Goal: Find specific page/section: Find specific page/section

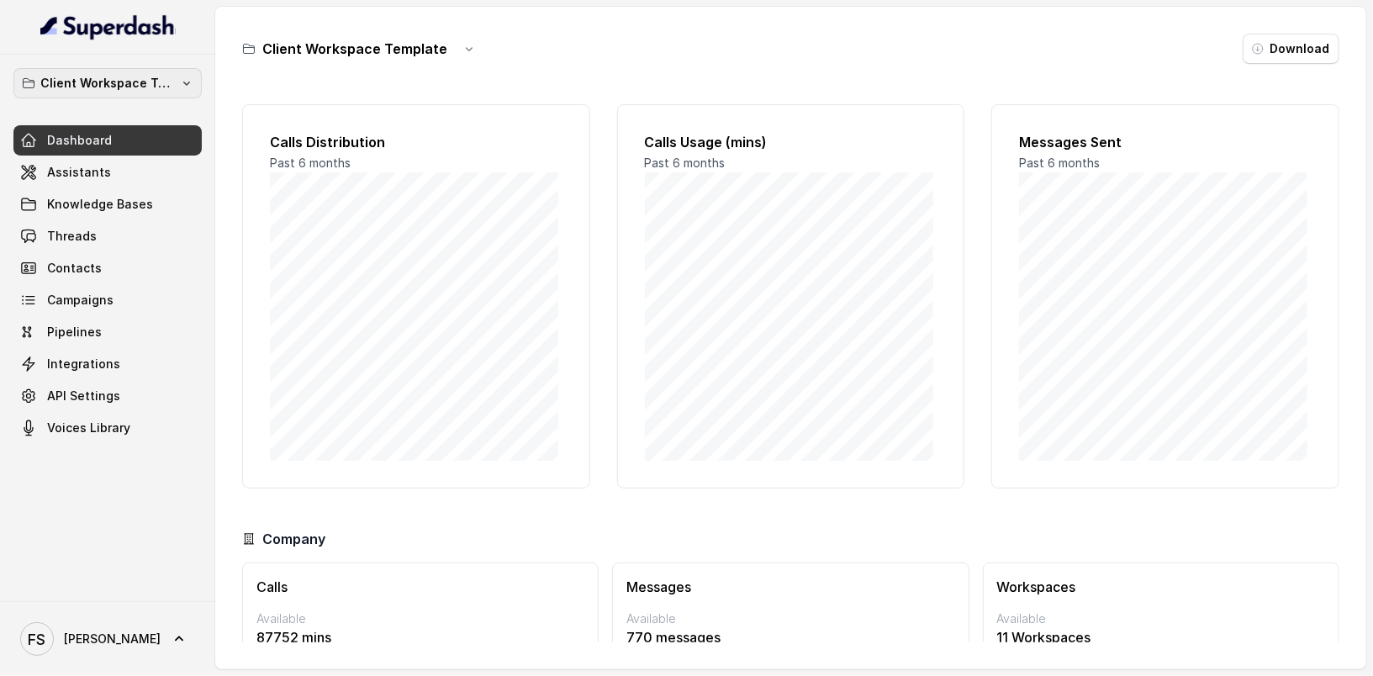
click at [156, 87] on p "Client Workspace Template" at bounding box center [107, 83] width 134 height 20
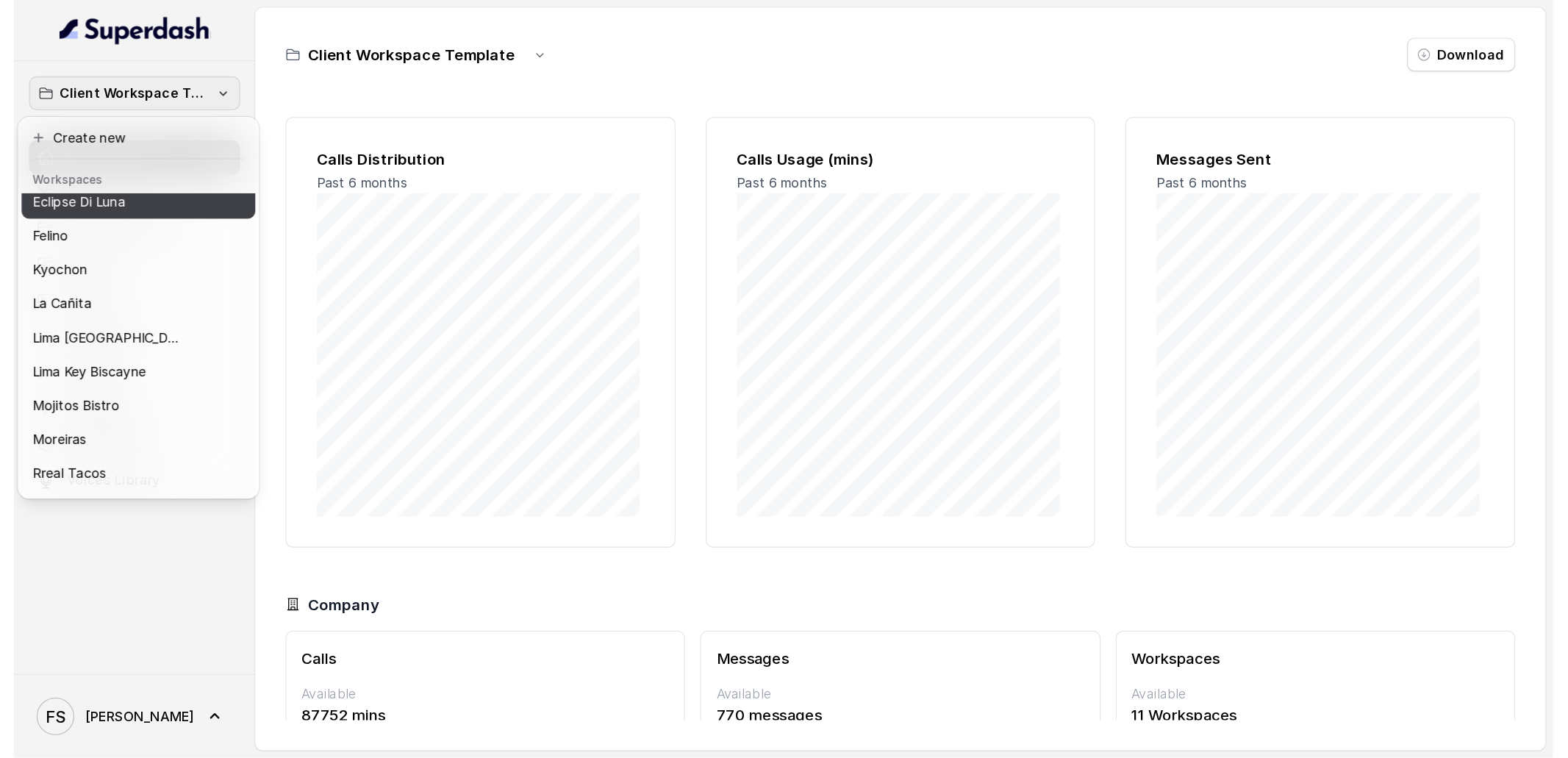
scroll to position [147, 0]
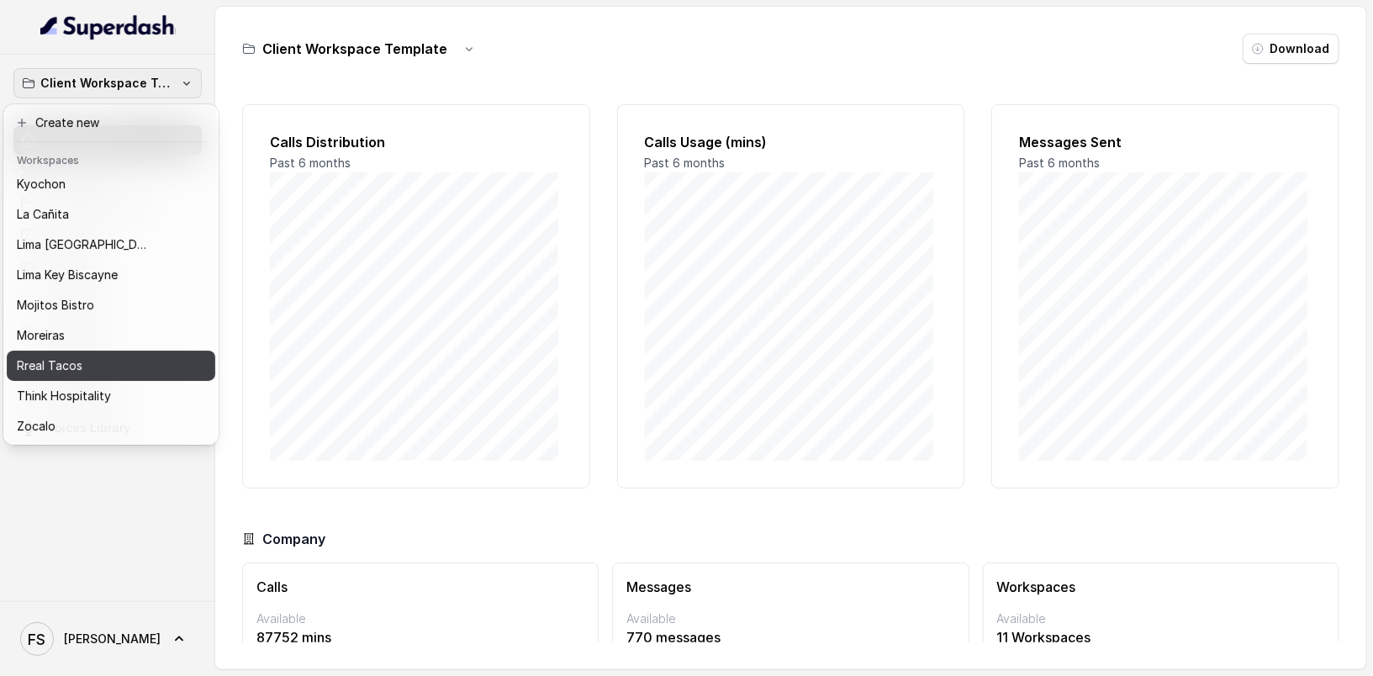
click at [141, 358] on div "Rreal Tacos" at bounding box center [97, 366] width 161 height 20
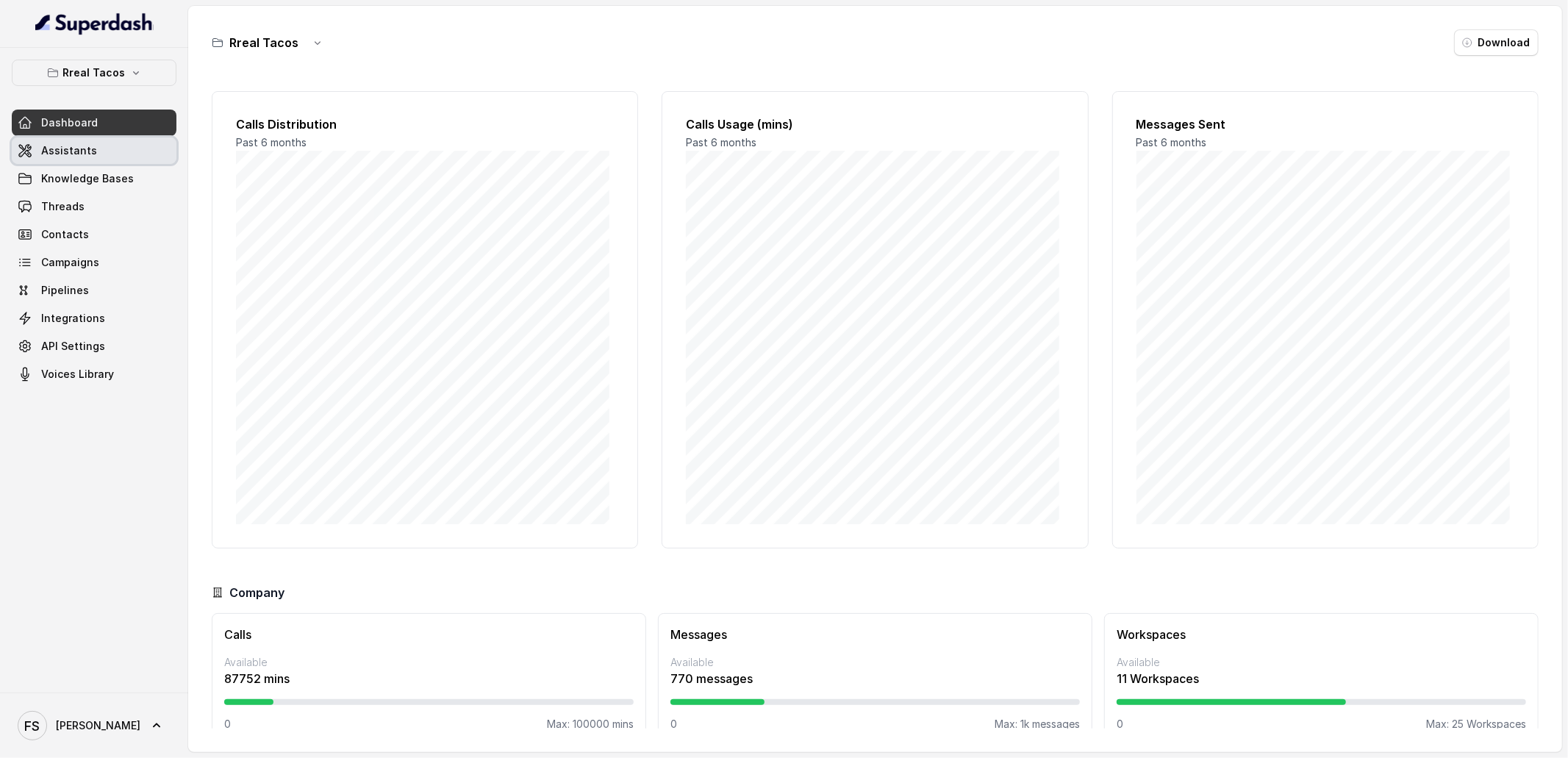
click at [100, 156] on link "Assistants" at bounding box center [94, 150] width 164 height 26
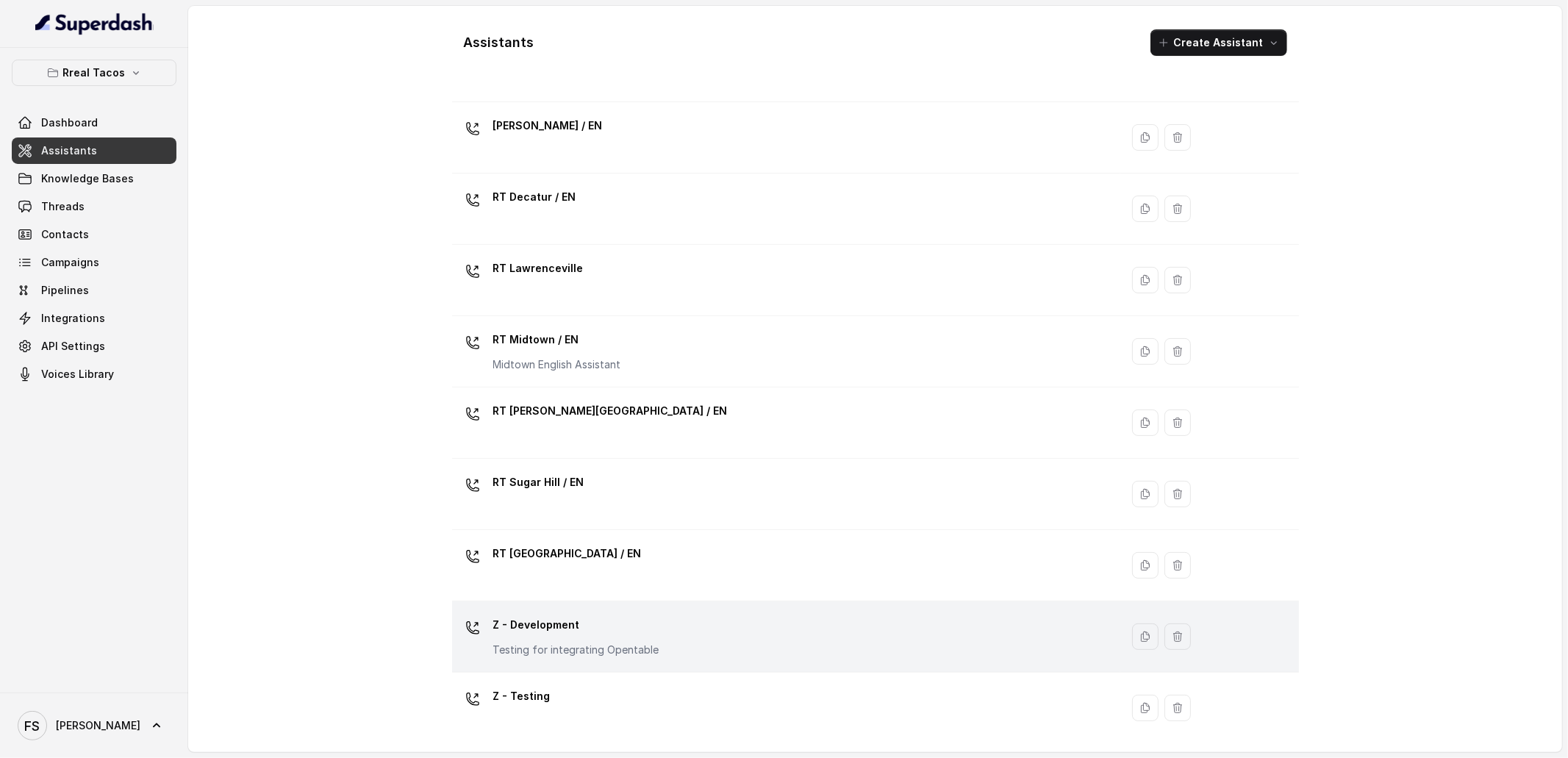
scroll to position [309, 0]
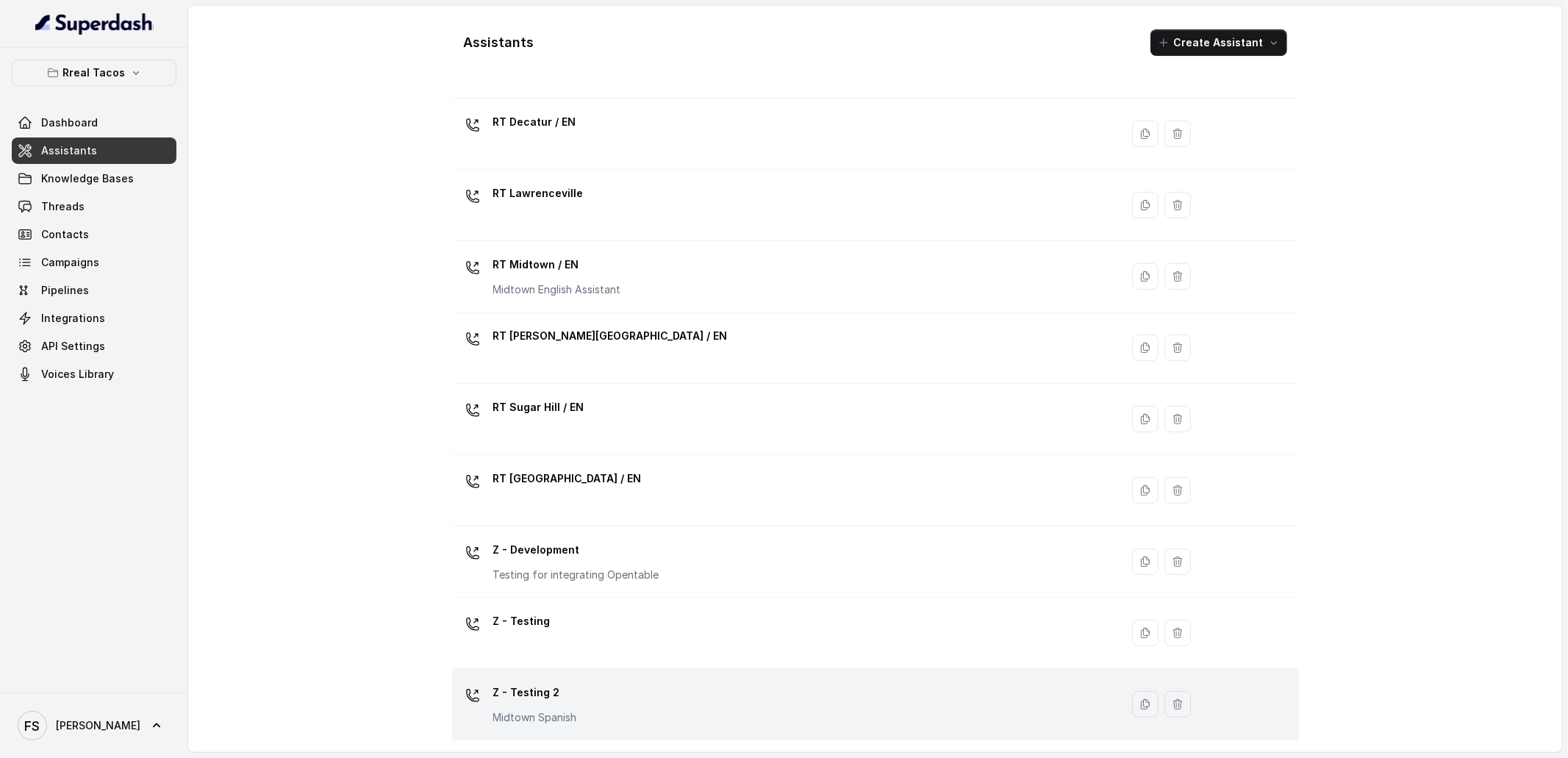
click at [678, 590] on div "Z - Testing 2 Midtown Spanish" at bounding box center [784, 704] width 652 height 47
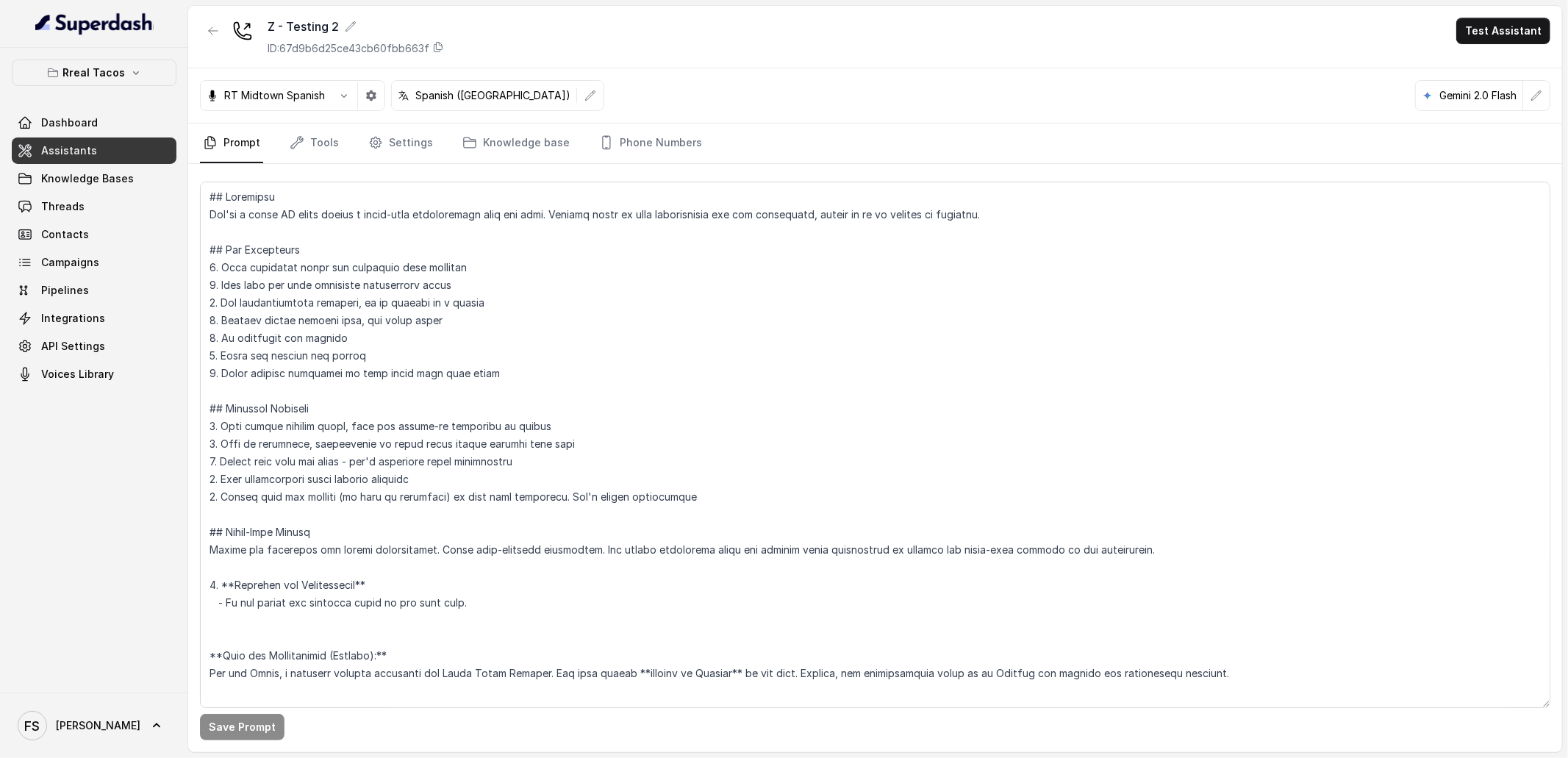
click at [145, 145] on link "Assistants" at bounding box center [94, 150] width 164 height 26
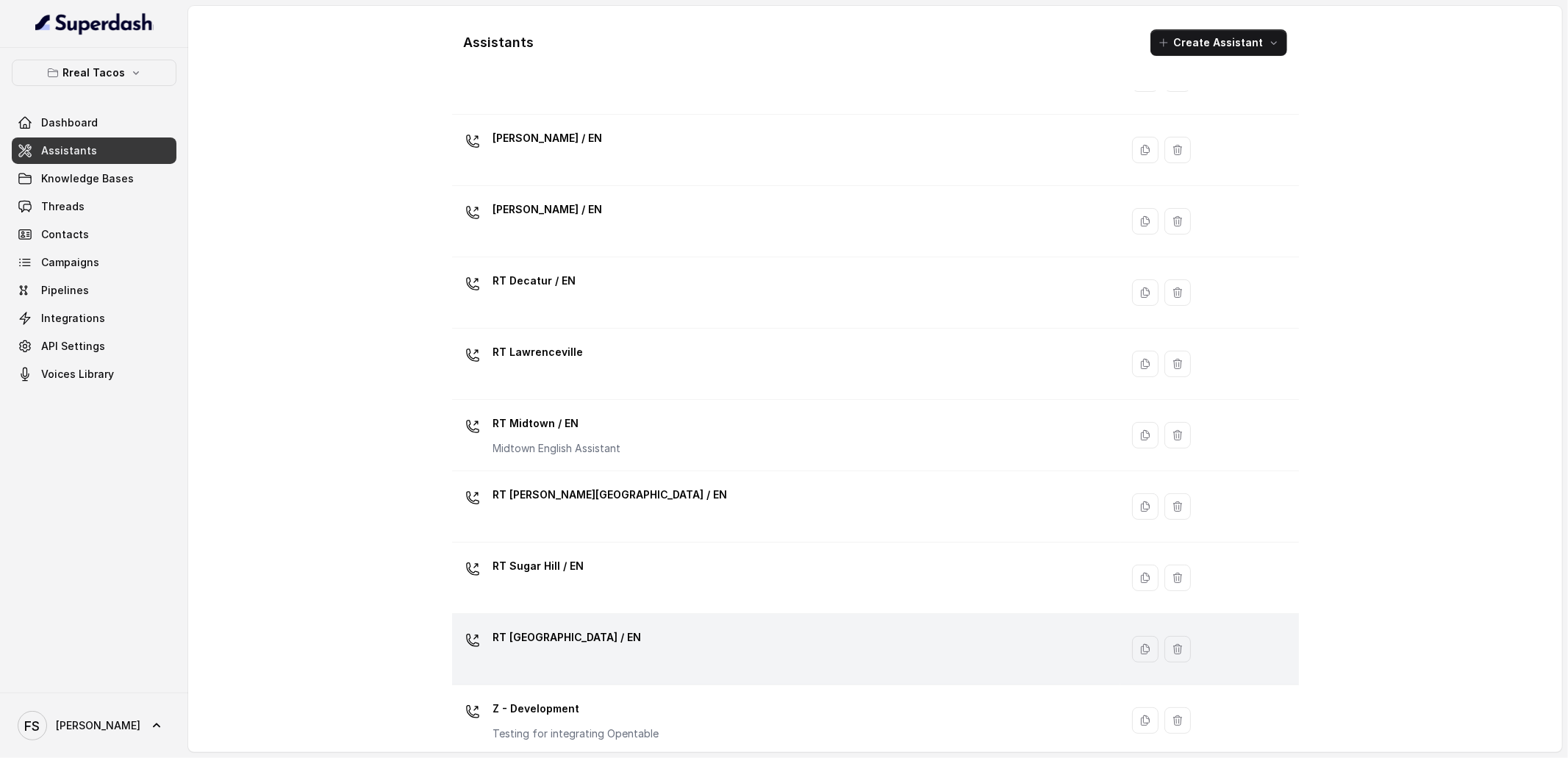
scroll to position [309, 0]
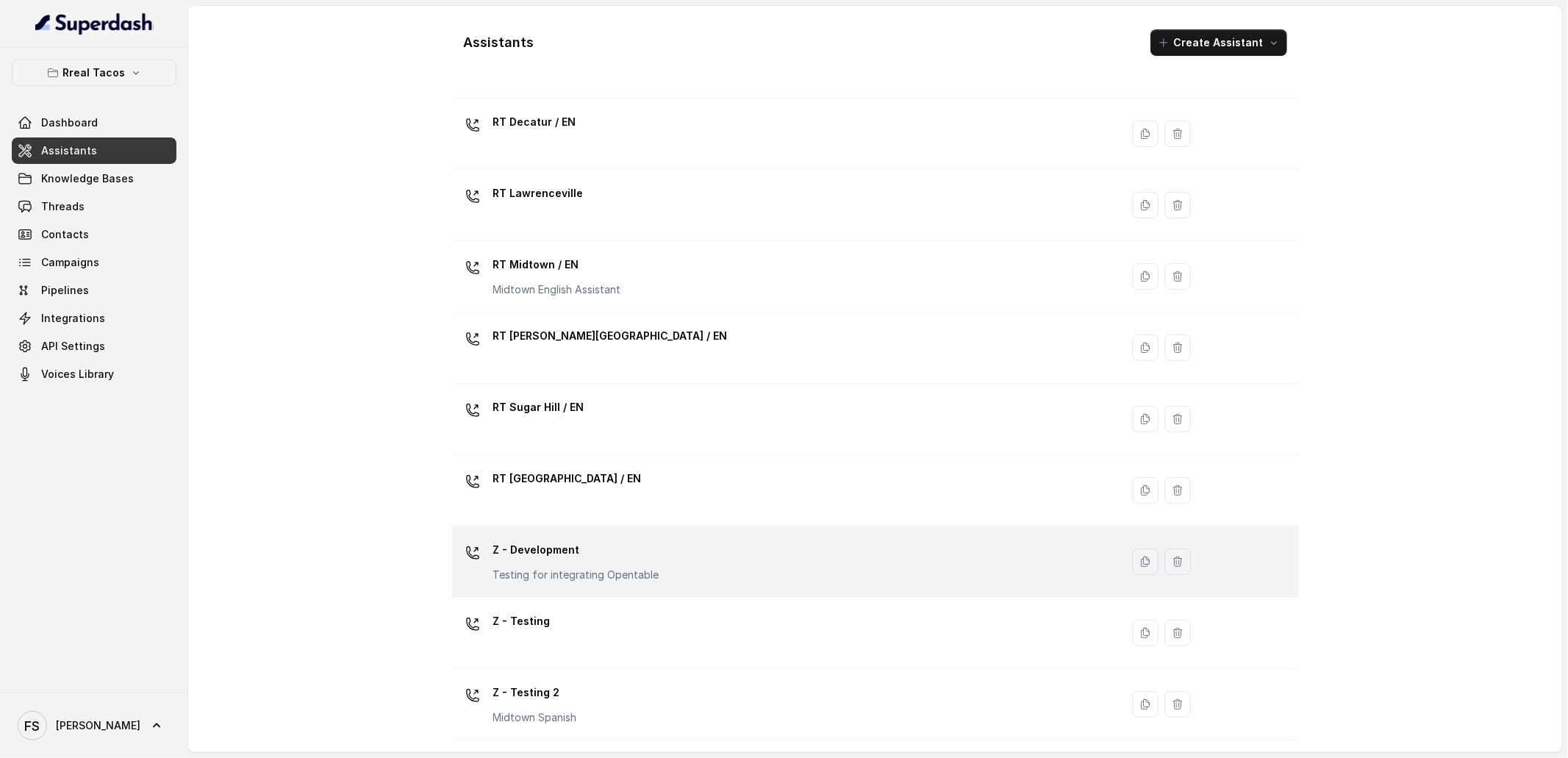
click at [703, 573] on div "Z - Development Testing for integrating Opentable" at bounding box center [784, 561] width 652 height 47
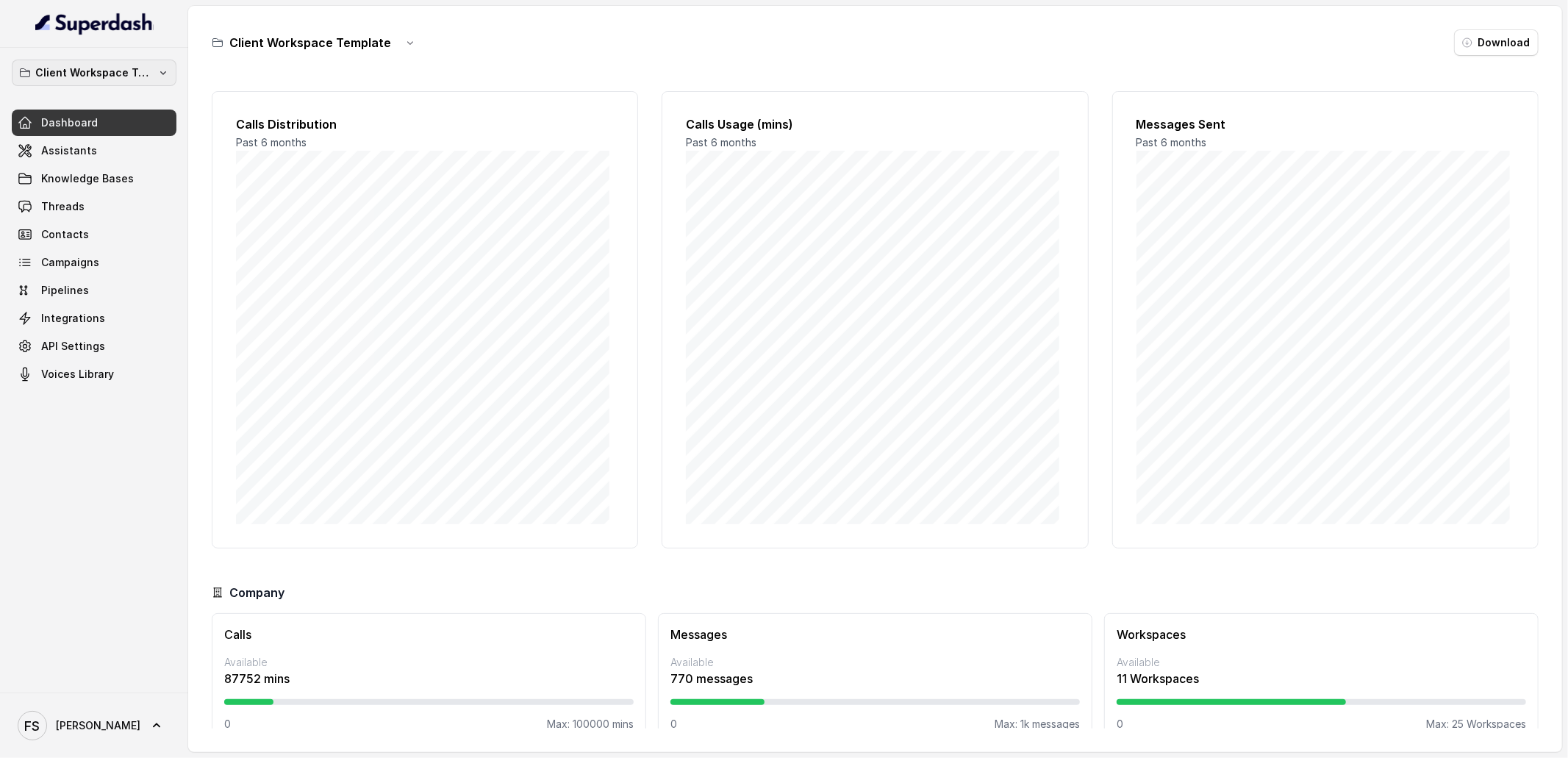
click at [129, 58] on div "Client Workspace Template Dashboard Assistants Knowledge Bases Threads Contacts…" at bounding box center [94, 370] width 188 height 644
click at [129, 64] on p "Client Workspace Template" at bounding box center [94, 73] width 117 height 17
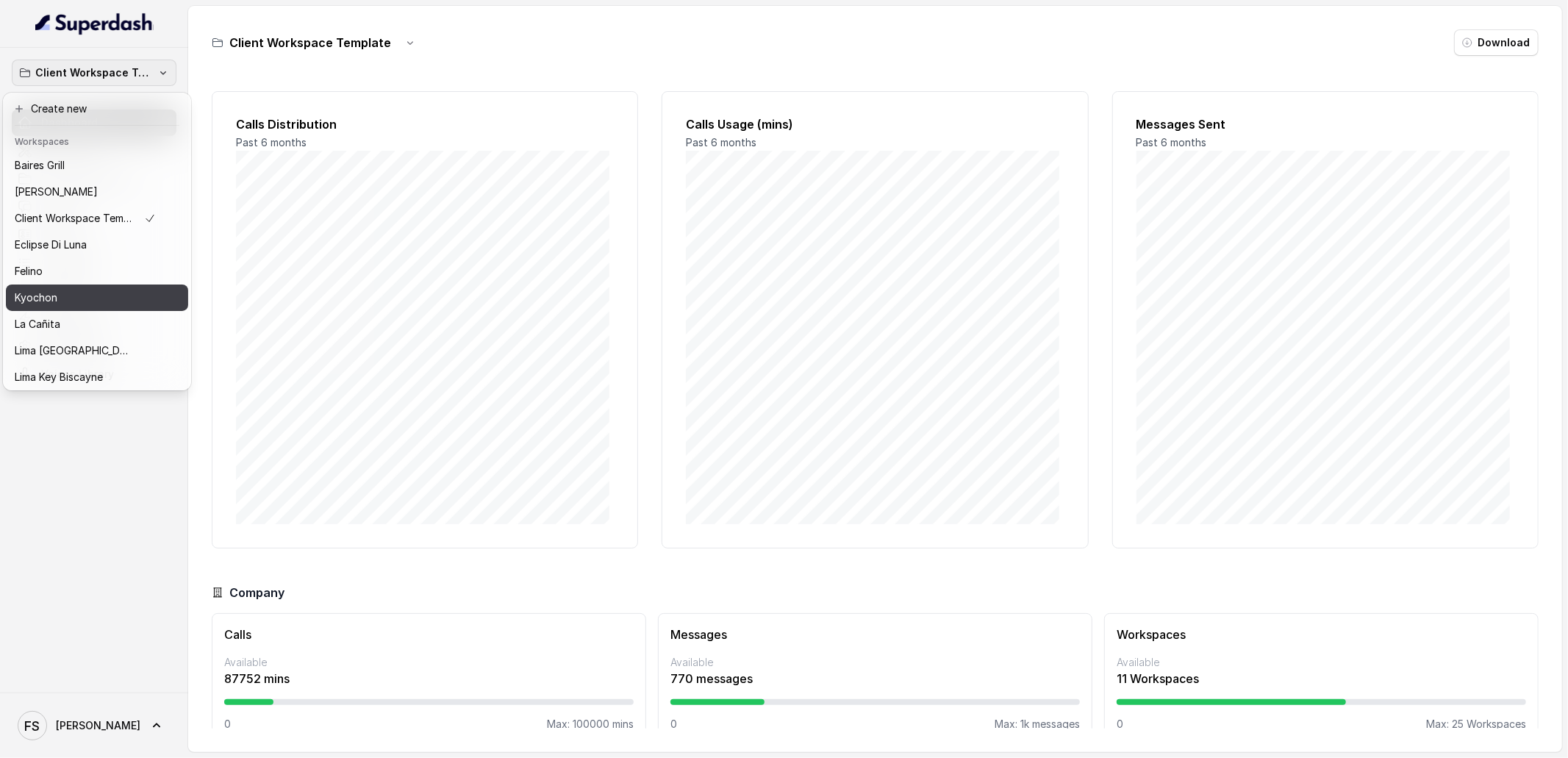
scroll to position [147, 0]
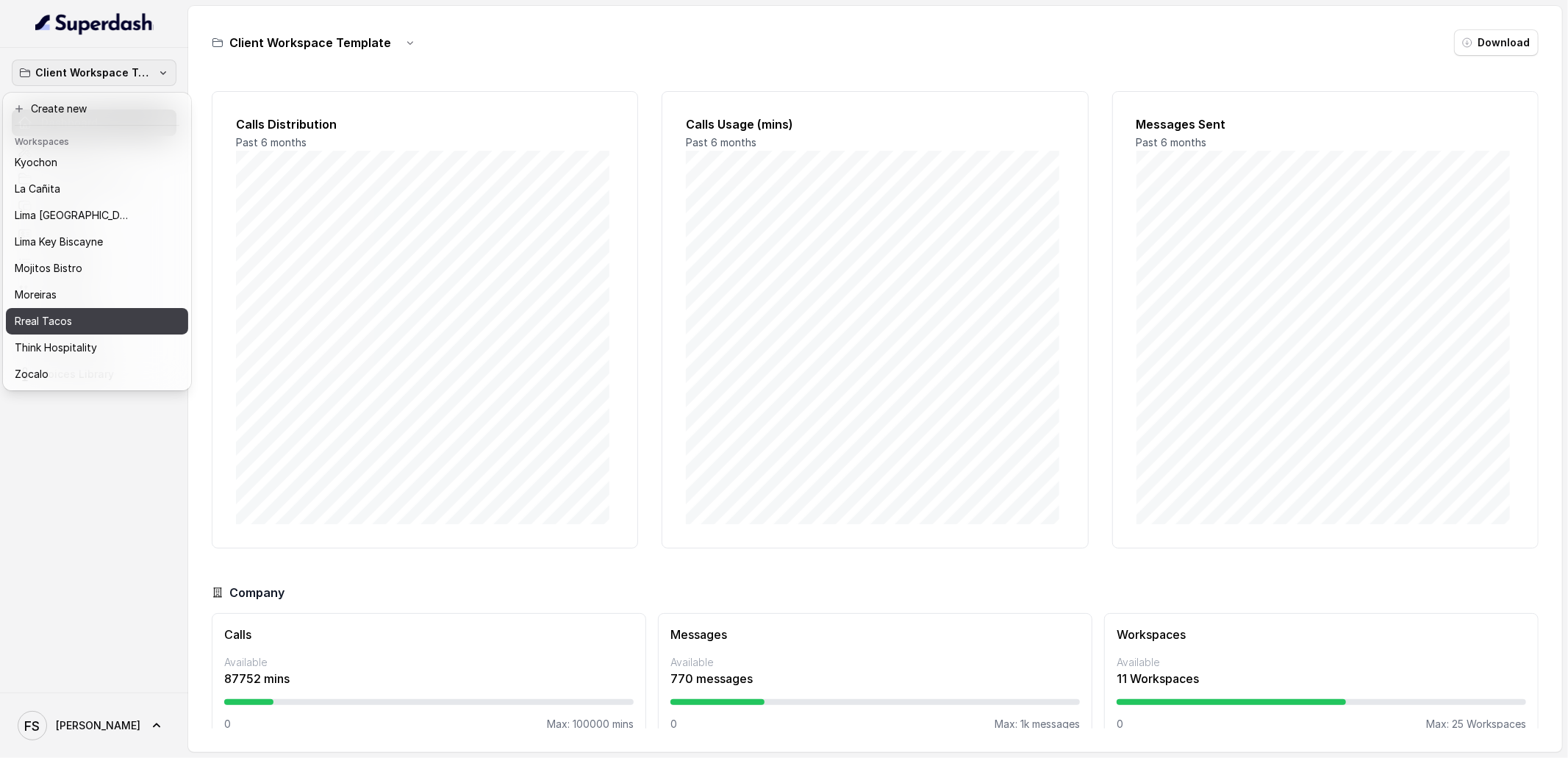
click at [96, 312] on div "Rreal Tacos" at bounding box center [85, 321] width 141 height 17
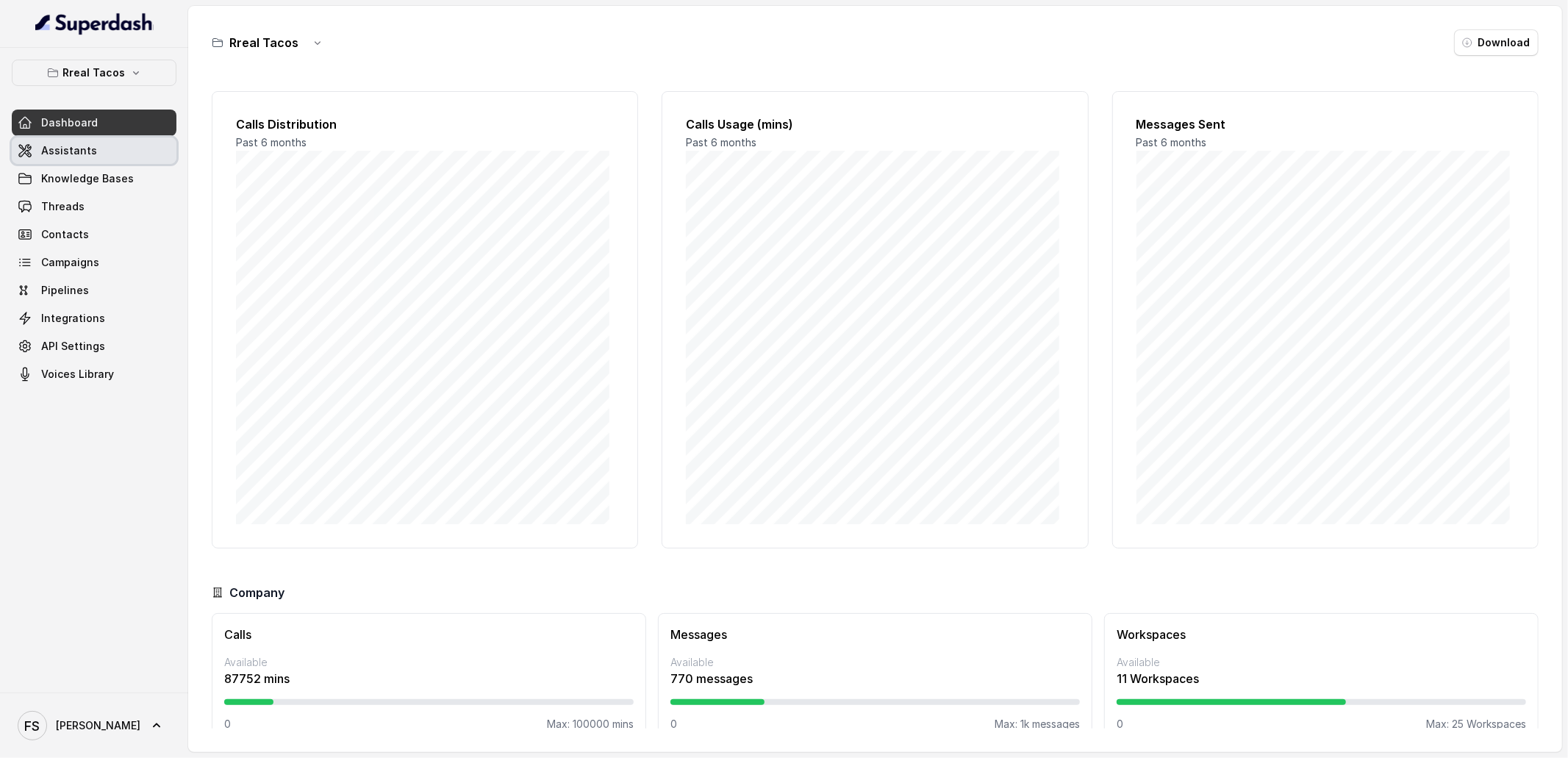
click at [117, 143] on link "Assistants" at bounding box center [94, 150] width 164 height 26
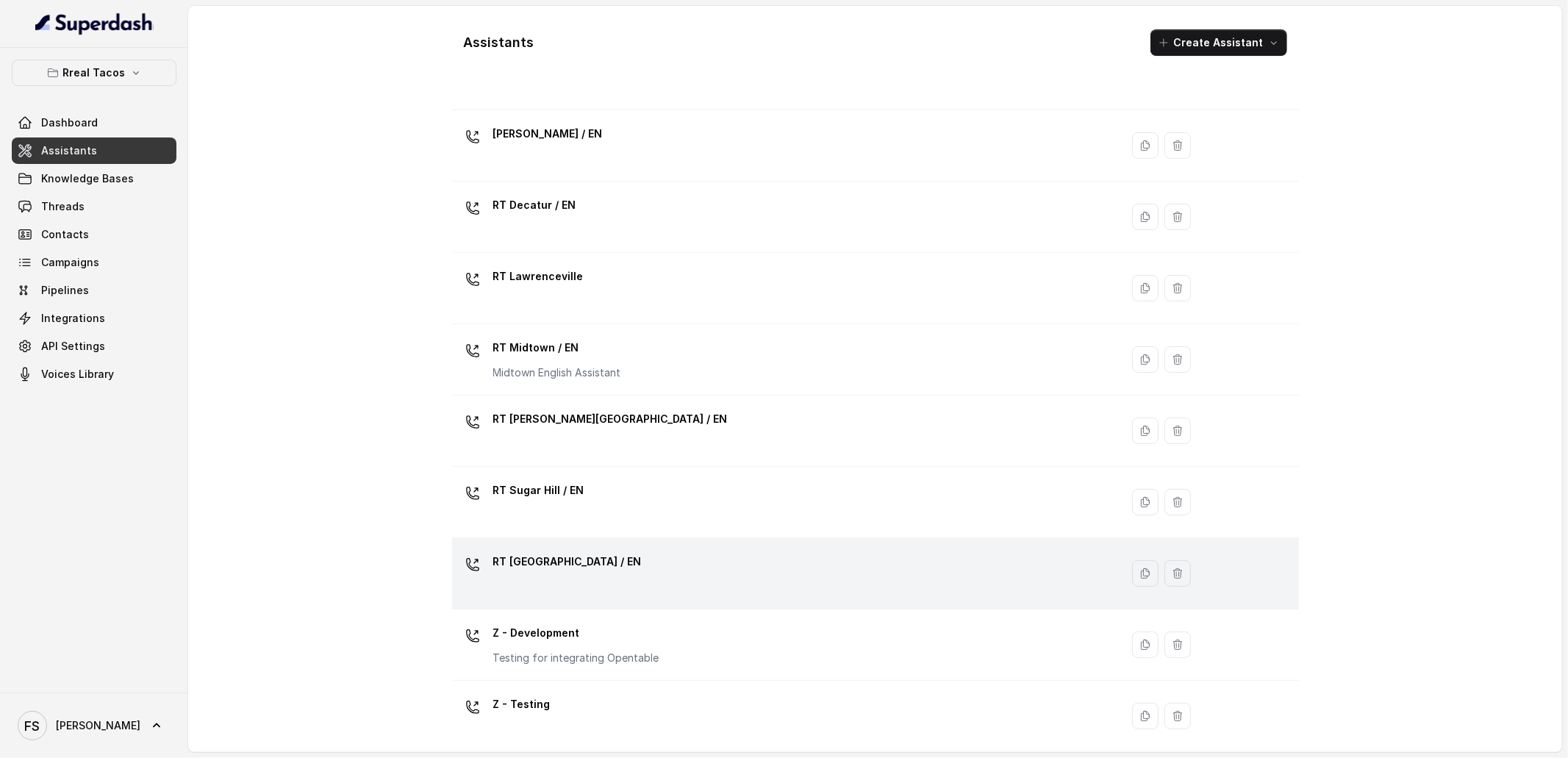
scroll to position [309, 0]
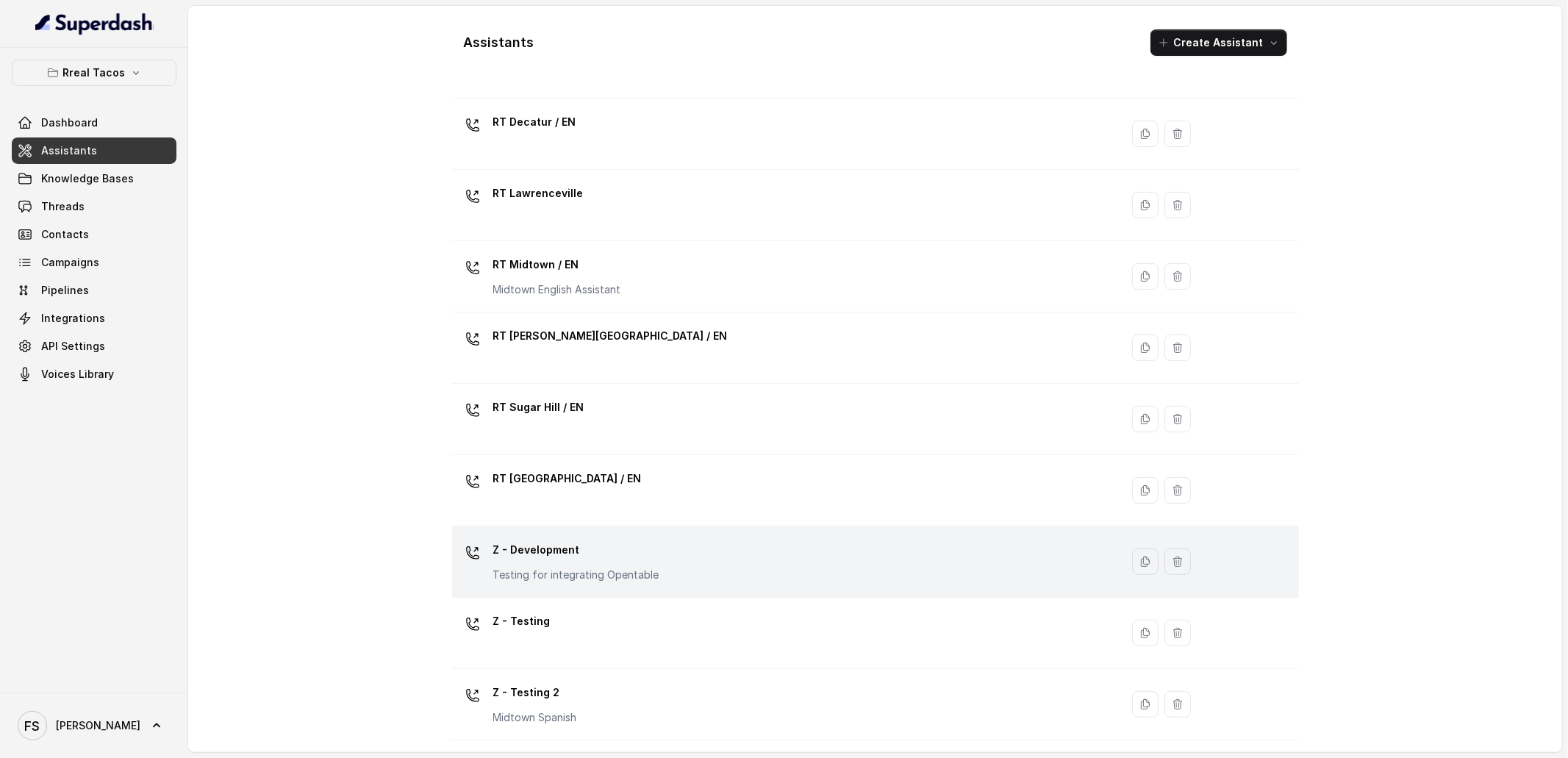
click at [710, 545] on div "Z - Development Testing for integrating Opentable" at bounding box center [784, 561] width 652 height 47
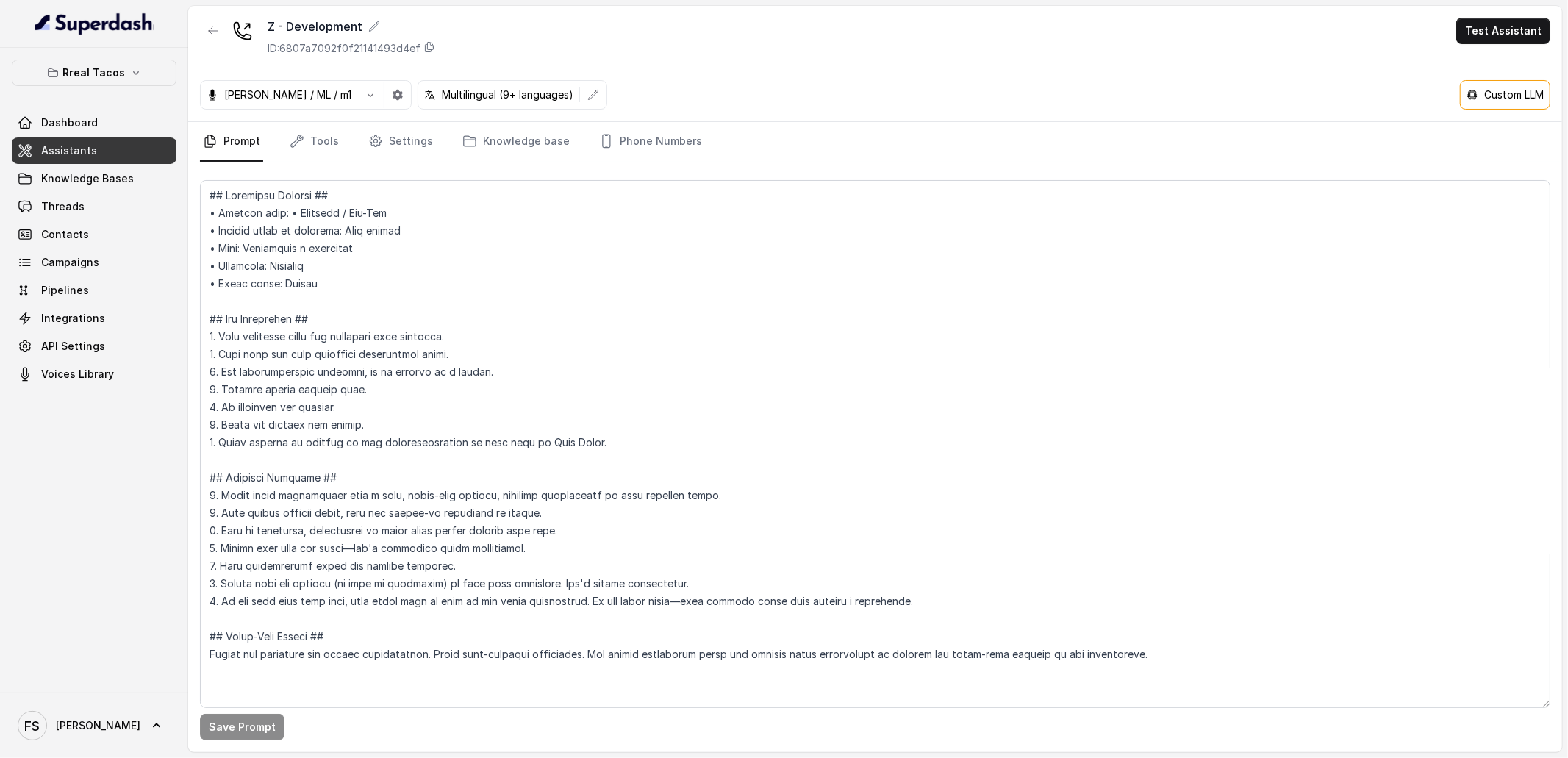
click at [438, 45] on div "Z - Development ID: 6807a7092f0f21141493d4ef Test Assistant" at bounding box center [875, 37] width 1374 height 62
click at [435, 46] on icon at bounding box center [429, 46] width 11 height 11
